Goal: Task Accomplishment & Management: Manage account settings

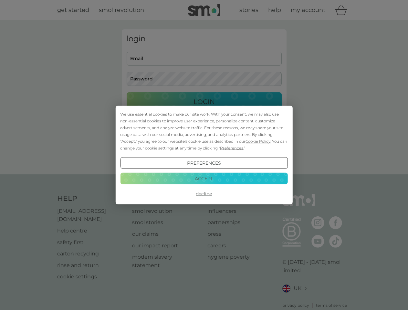
click at [258, 141] on span "Cookie Policy" at bounding box center [257, 141] width 25 height 5
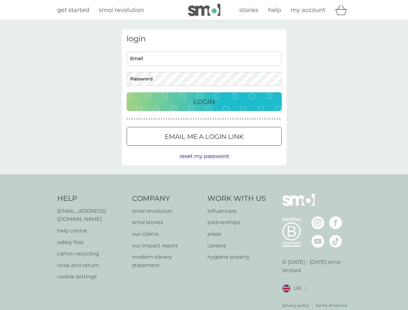
click at [231, 148] on div "login Email Password Login ● ● ● ● ● ● ● ● ● ● ● ● ● ● ● ● ● ● ● ● ● ● ● ● ● ● …" at bounding box center [204, 97] width 165 height 136
click at [204, 163] on div "login Email Password Login ● ● ● ● ● ● ● ● ● ● ● ● ● ● ● ● ● ● ● ● ● ● ● ● ● ● …" at bounding box center [204, 97] width 165 height 136
click at [204, 194] on div "Help [EMAIL_ADDRESS][DOMAIN_NAME] help centre safety first carton recycling rin…" at bounding box center [204, 251] width 294 height 115
click at [204, 178] on div "Help [EMAIL_ADDRESS][DOMAIN_NAME] help centre safety first carton recycling rin…" at bounding box center [204, 250] width 408 height 153
